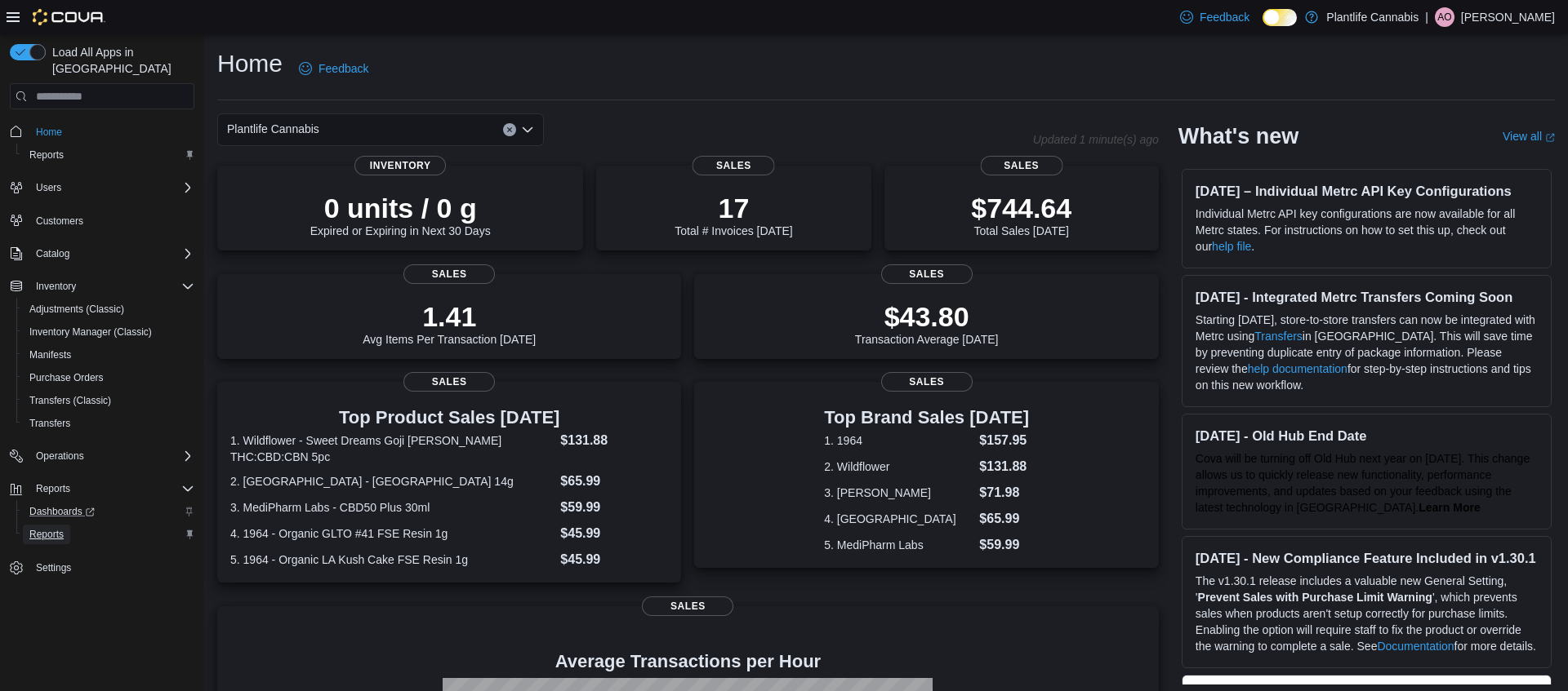
drag, startPoint x: 44, startPoint y: 522, endPoint x: 177, endPoint y: 494, distance: 135.9
click at [44, 528] on span "Reports" at bounding box center [46, 534] width 35 height 13
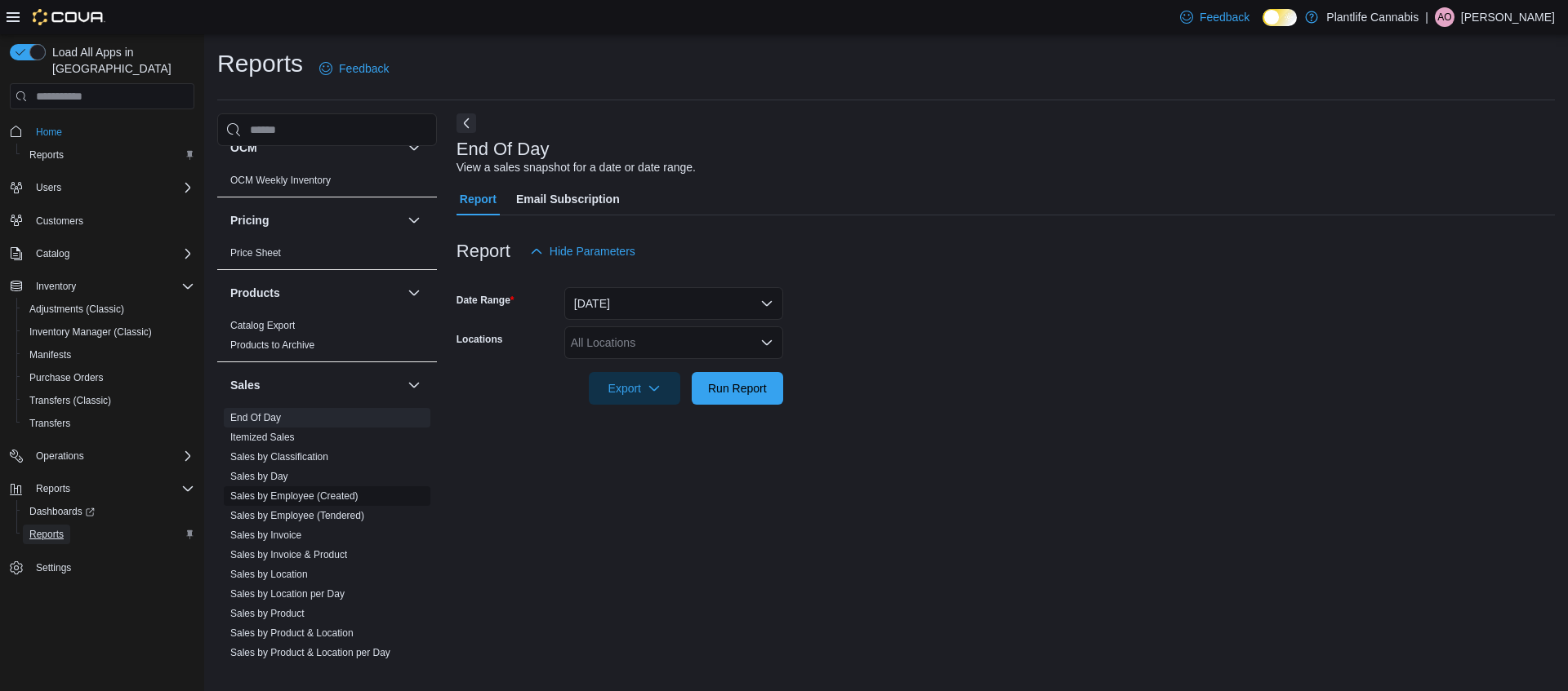
scroll to position [750, 0]
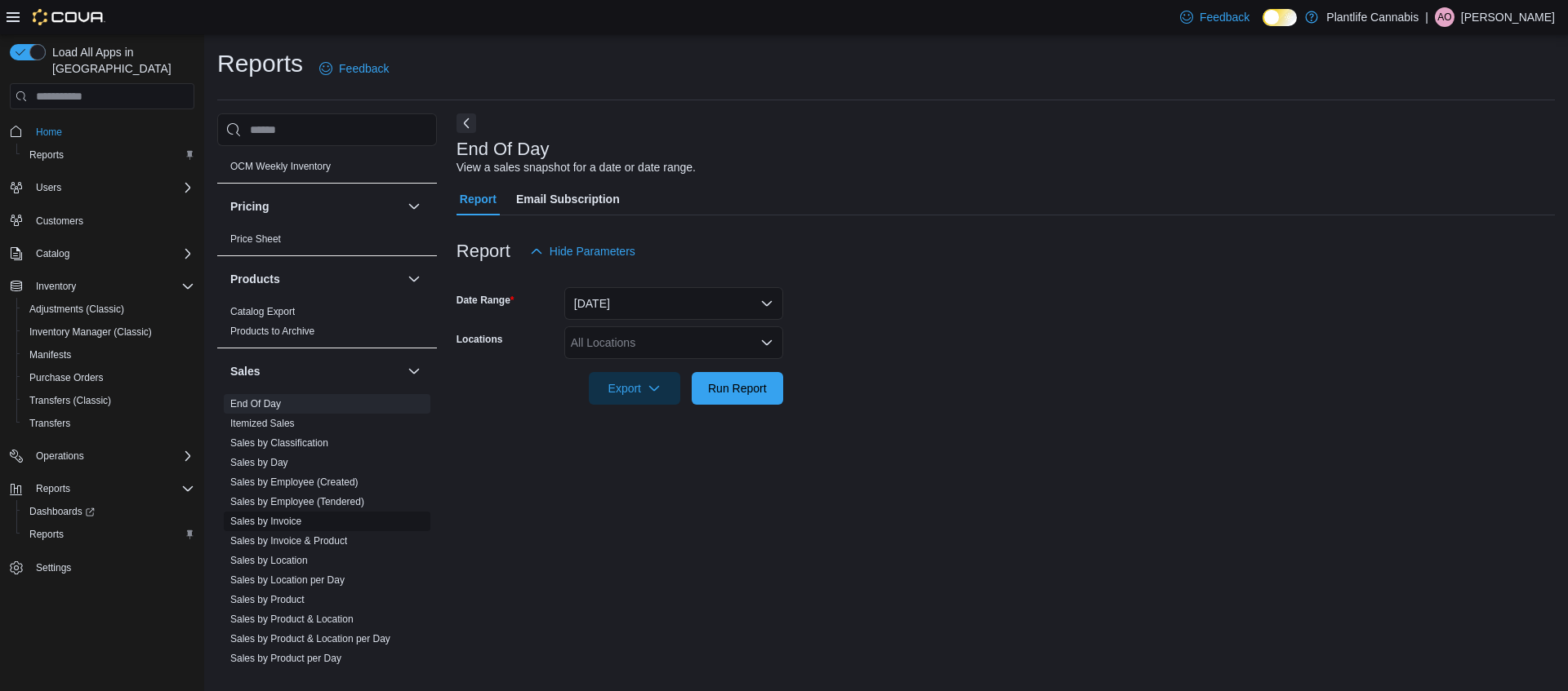
click at [301, 526] on link "Sales by Invoice" at bounding box center [266, 521] width 71 height 12
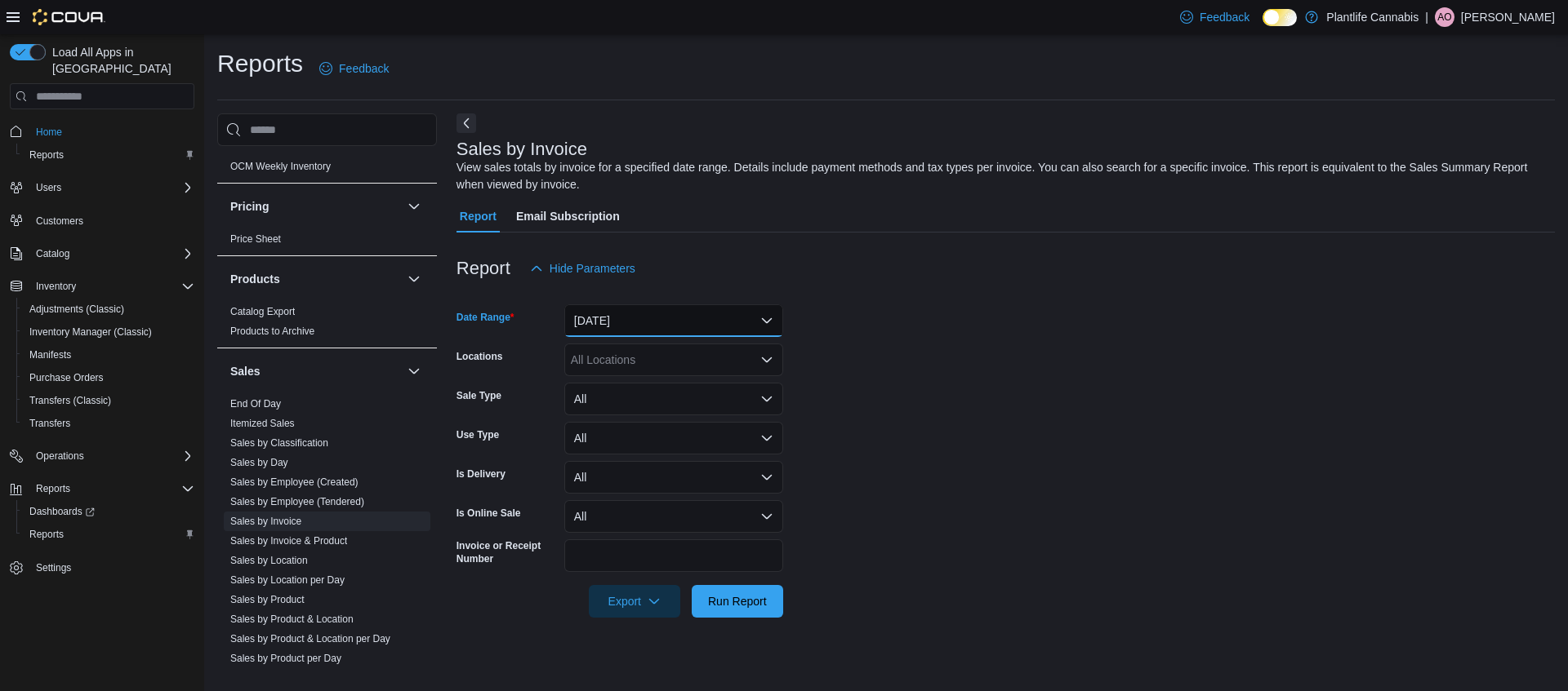
click at [697, 316] on button "Yesterday" at bounding box center [673, 320] width 219 height 33
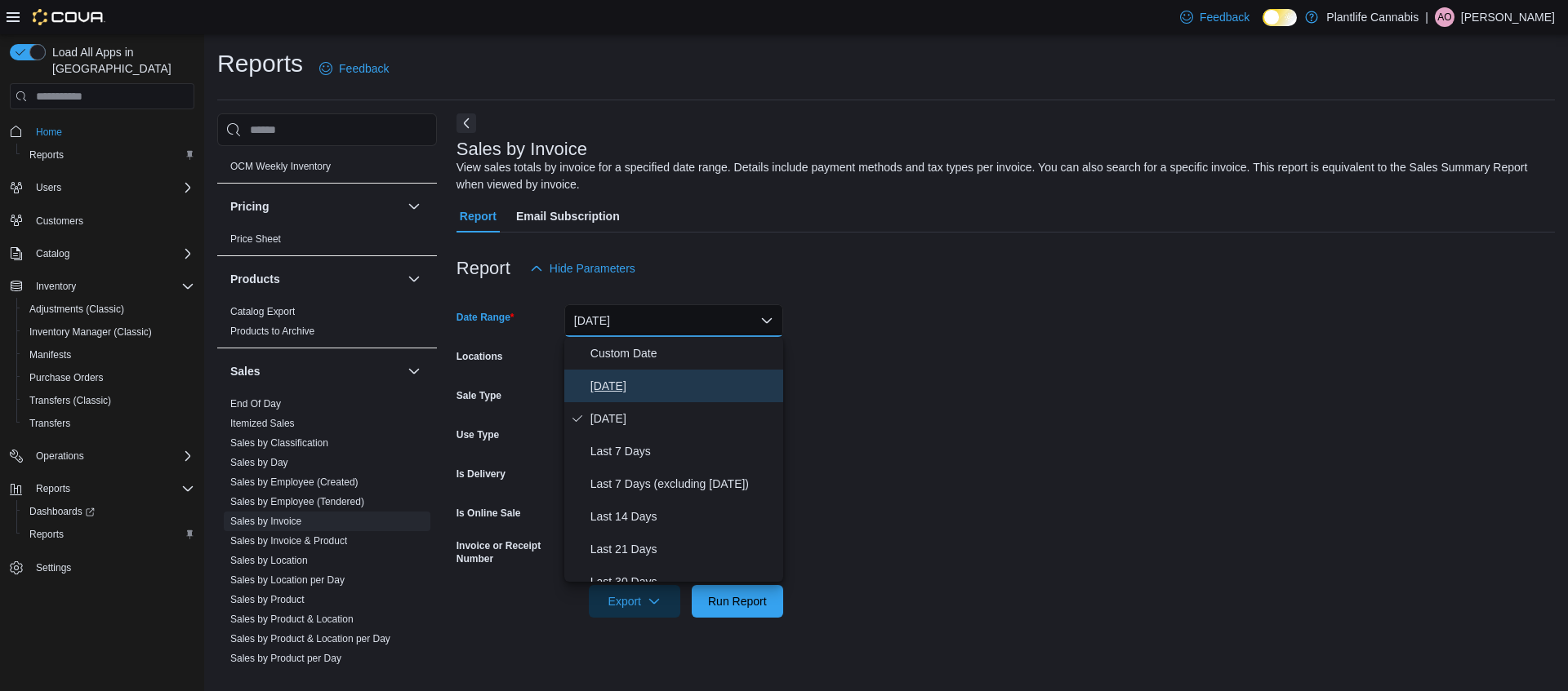
click at [654, 388] on span "Today" at bounding box center [684, 386] width 186 height 19
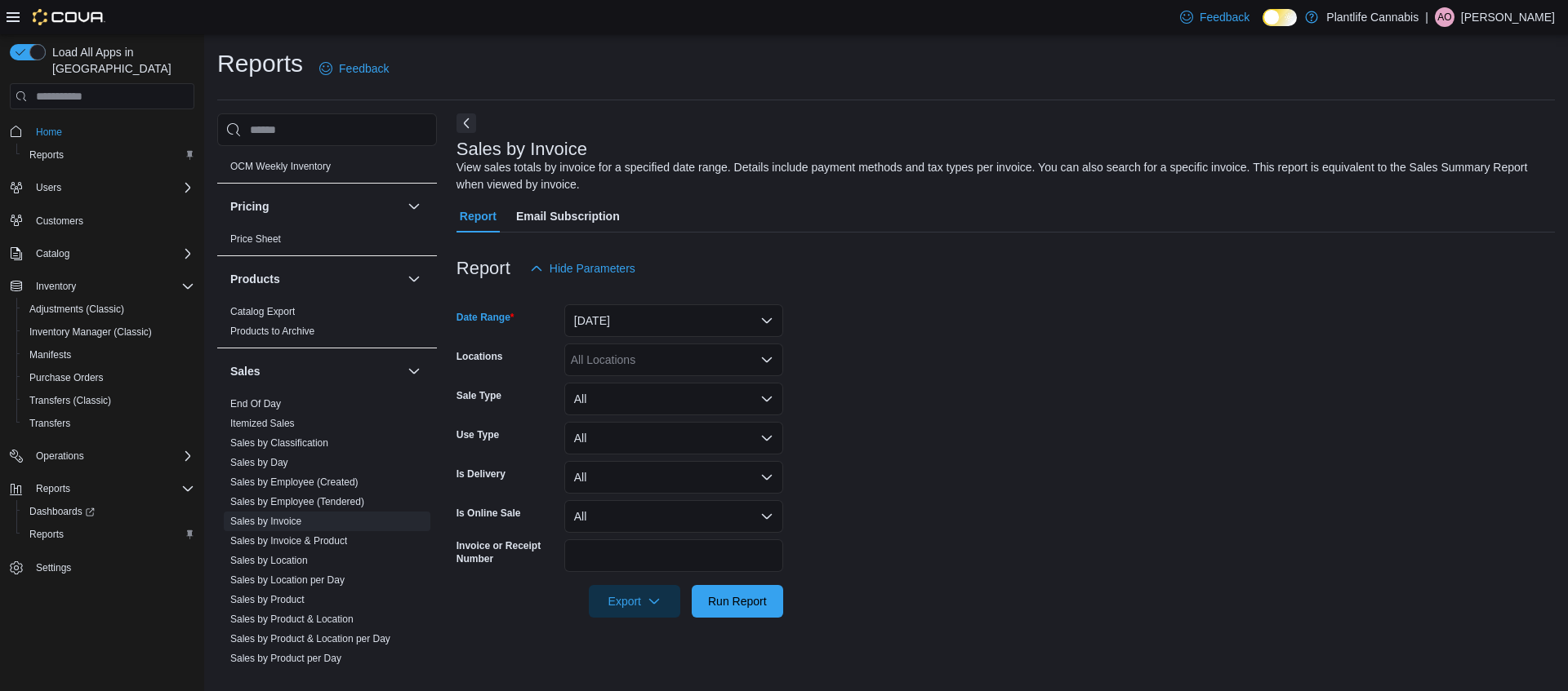
click at [668, 360] on div "All Locations" at bounding box center [673, 359] width 219 height 33
type input "**"
click at [725, 413] on div "Calgary - Harvest Hills" at bounding box center [673, 411] width 199 height 16
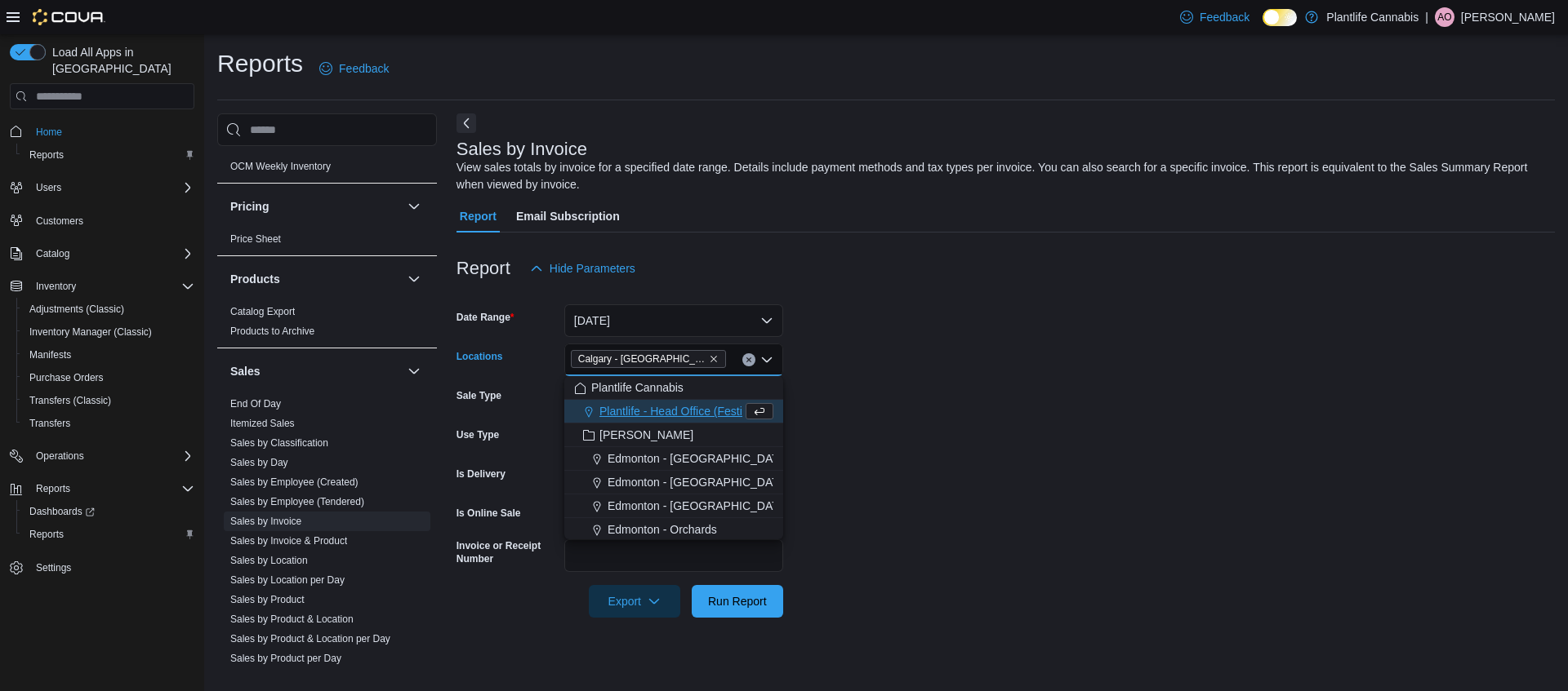
click at [875, 440] on form "Date Range Today Locations Calgary - Harvest Hills Combo box. Selected. Calgary…" at bounding box center [1006, 451] width 1098 height 333
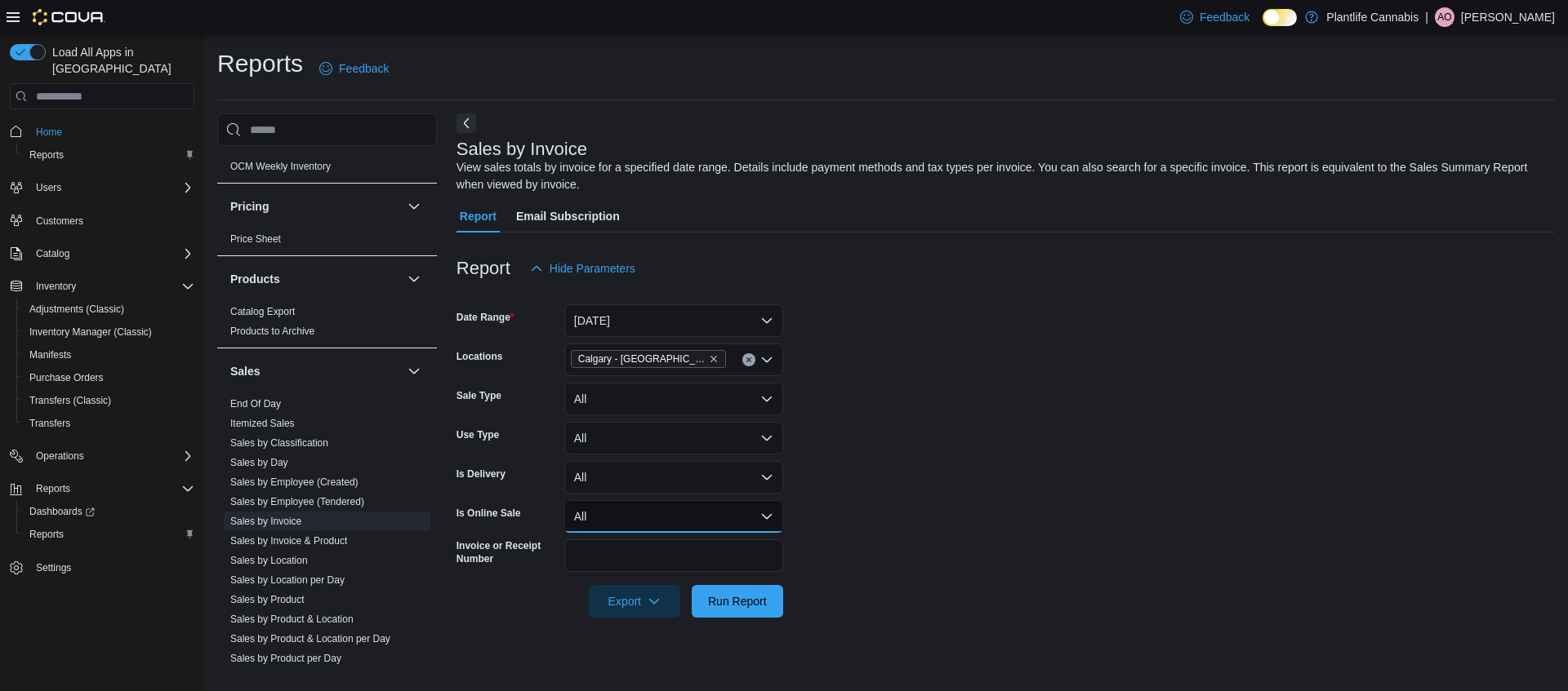
click at [679, 516] on button "All" at bounding box center [673, 516] width 219 height 33
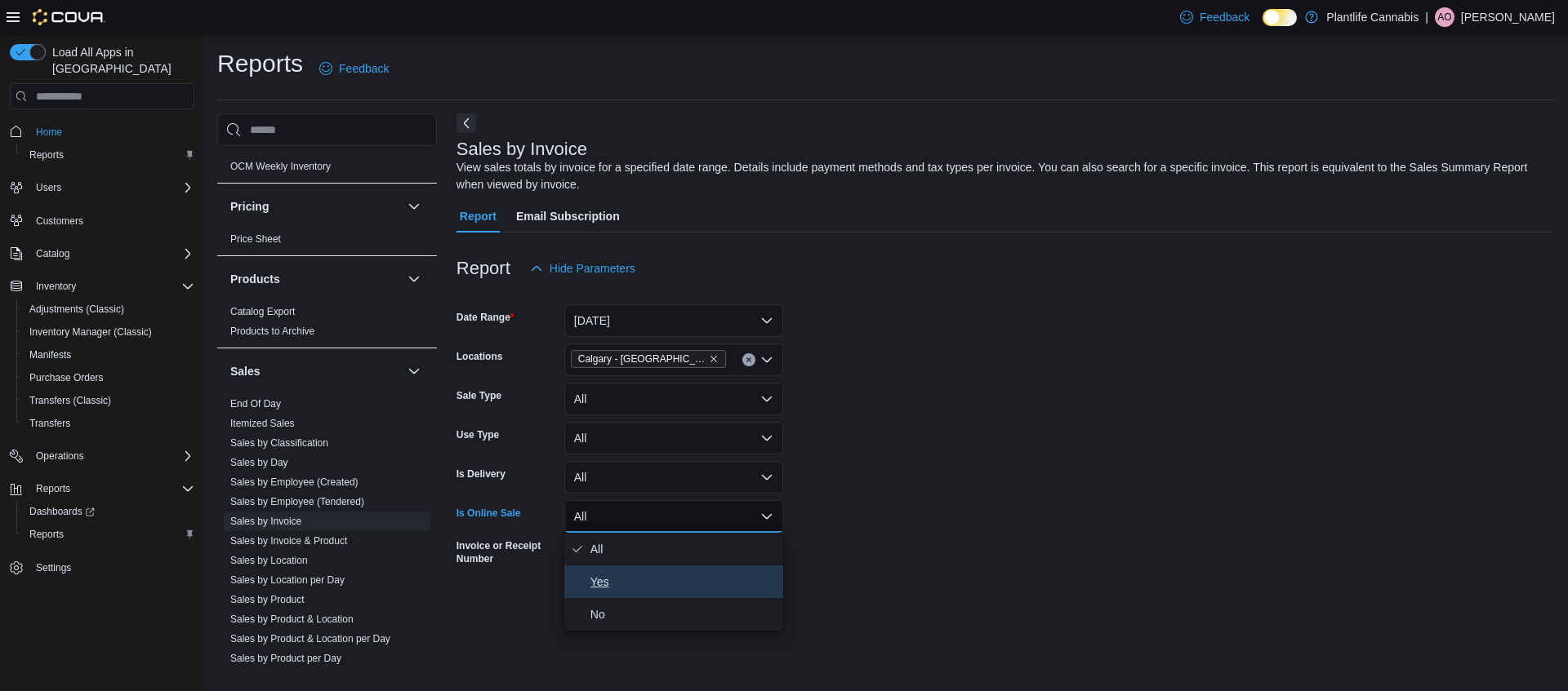
drag, startPoint x: 588, startPoint y: 592, endPoint x: 669, endPoint y: 599, distance: 81.3
click at [588, 592] on button "Yes" at bounding box center [673, 581] width 219 height 33
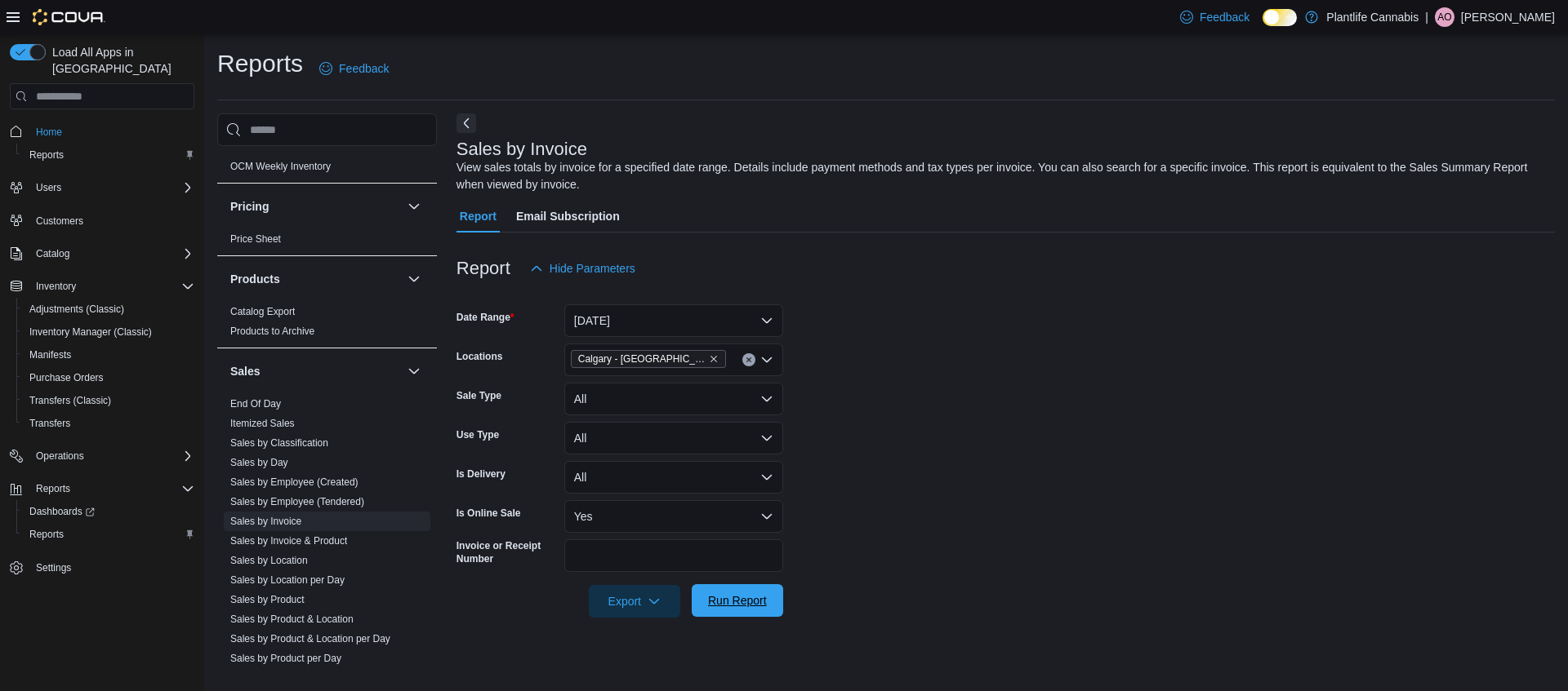
click at [740, 607] on span "Run Report" at bounding box center [738, 601] width 58 height 16
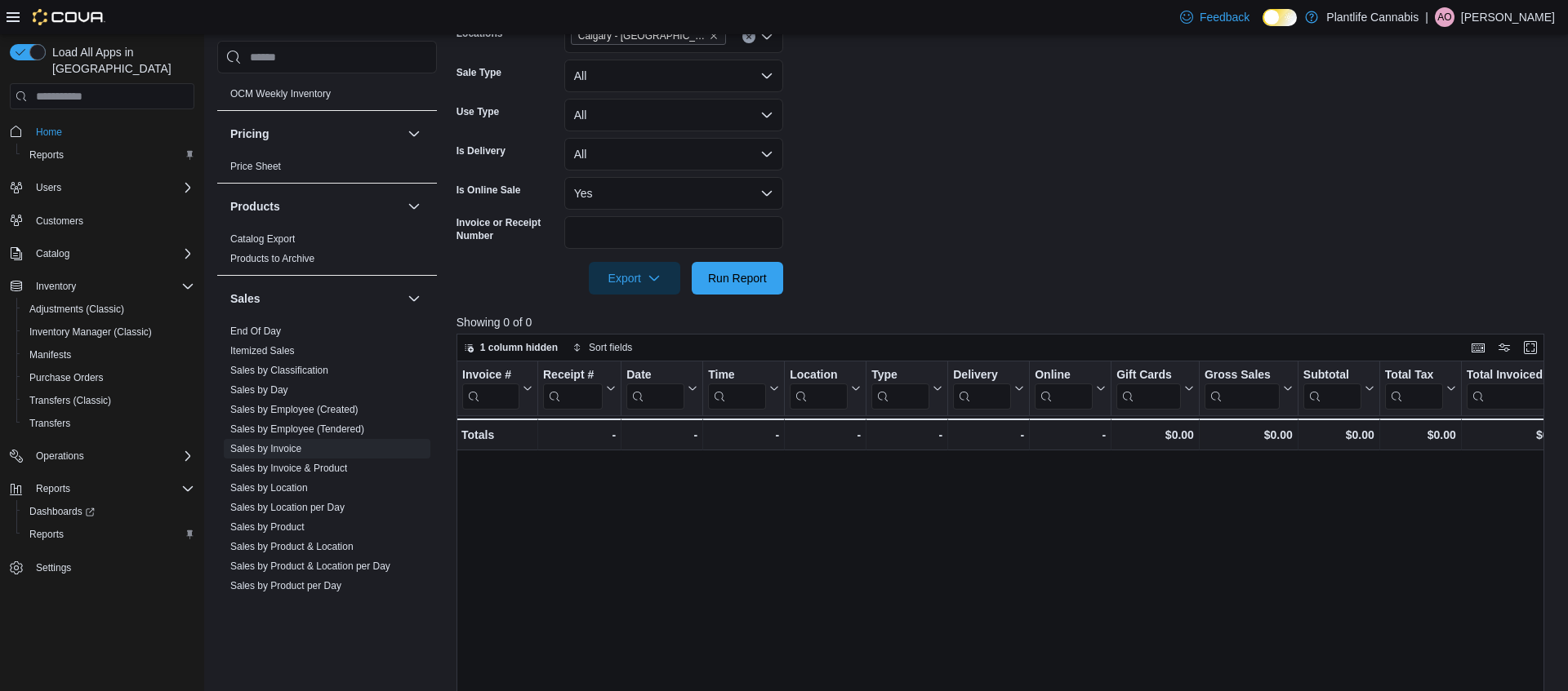
scroll to position [330, 0]
